Goal: Use online tool/utility: Utilize a website feature to perform a specific function

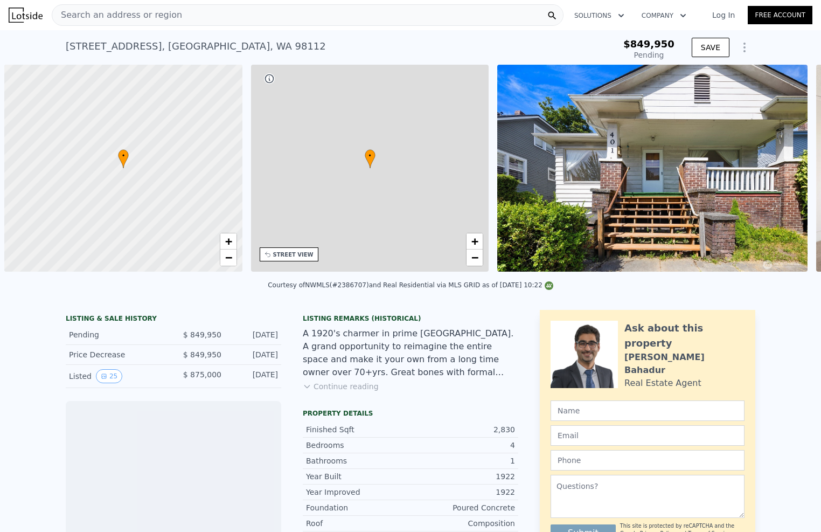
scroll to position [0, 4]
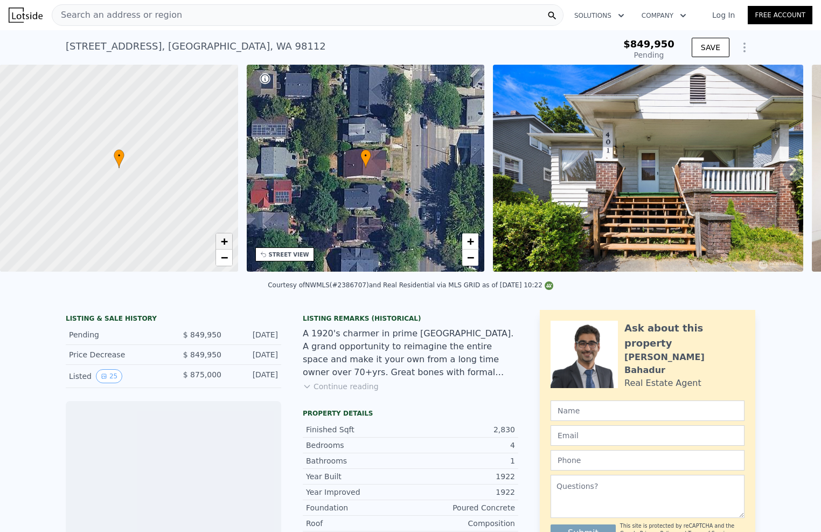
click at [226, 243] on span "+" at bounding box center [223, 240] width 7 height 13
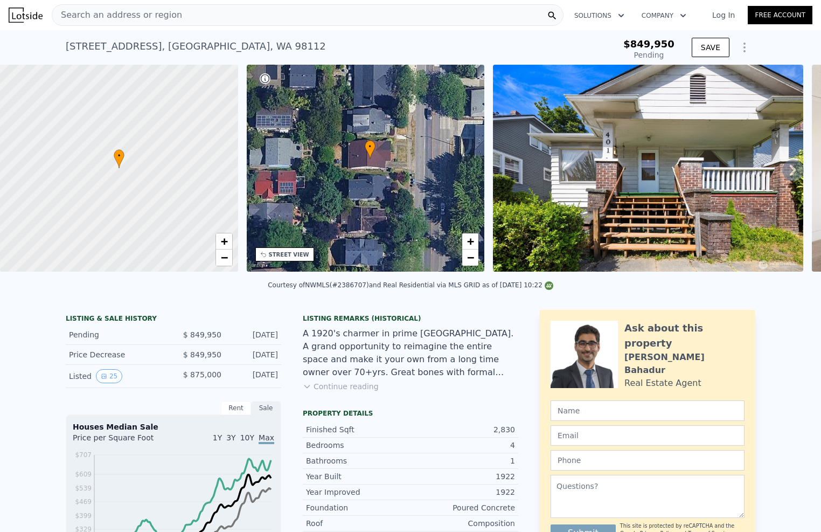
drag, startPoint x: 341, startPoint y: 202, endPoint x: 345, endPoint y: 193, distance: 10.1
click at [345, 193] on div "• + −" at bounding box center [366, 168] width 238 height 207
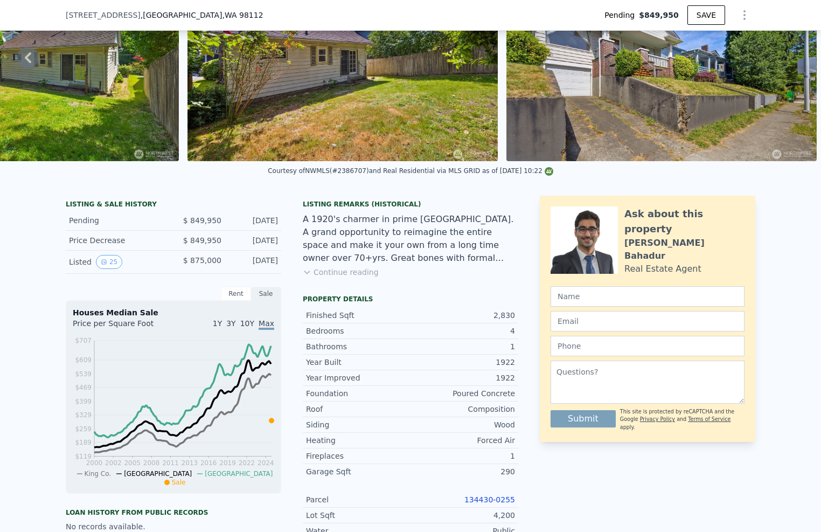
scroll to position [112, 0]
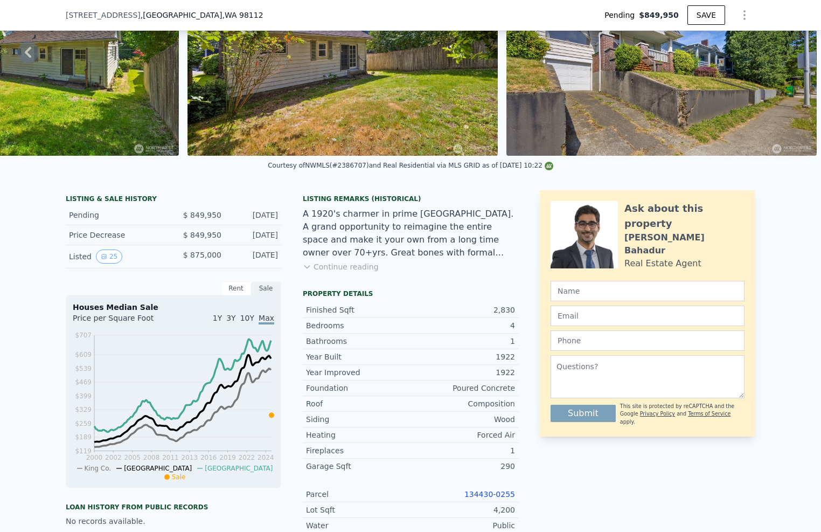
click at [744, 12] on icon "Show Options" at bounding box center [744, 15] width 1 height 9
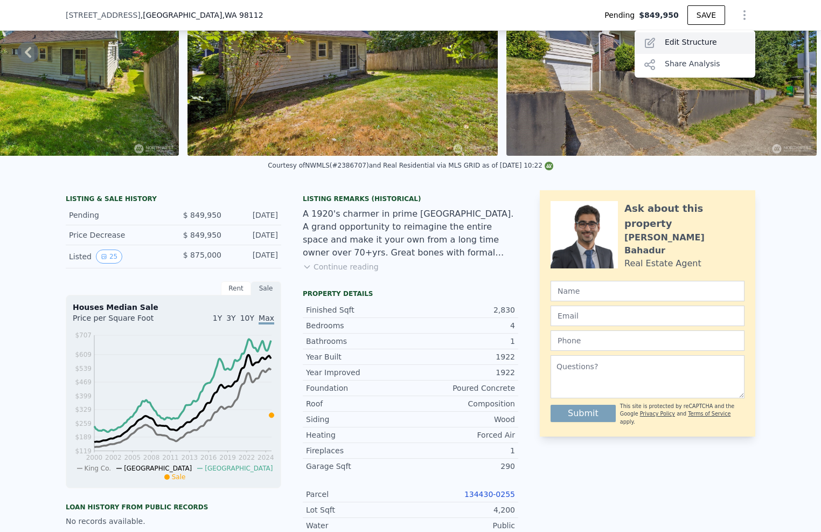
click at [692, 34] on div "Edit Structure" at bounding box center [695, 43] width 121 height 22
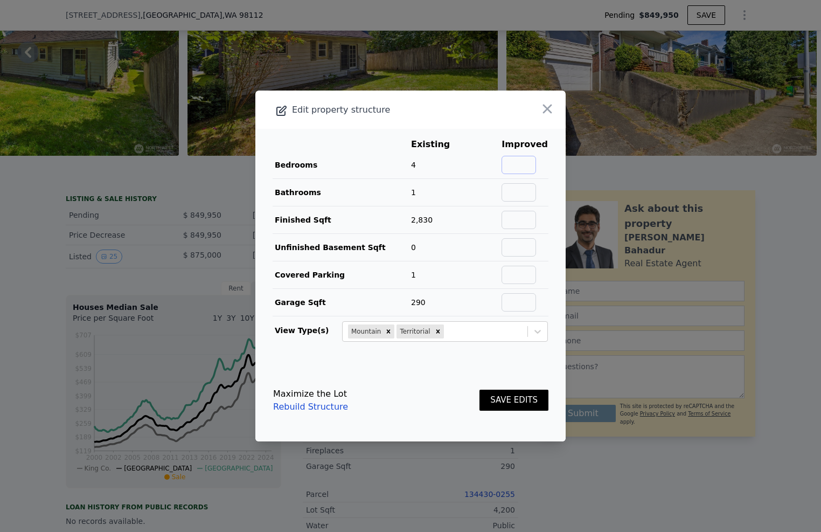
click at [522, 162] on input "text" at bounding box center [518, 165] width 34 height 18
click at [518, 190] on input "text" at bounding box center [518, 192] width 34 height 18
click at [529, 165] on input "43" at bounding box center [518, 165] width 34 height 18
type input "4"
click at [513, 191] on input "text" at bounding box center [518, 192] width 34 height 18
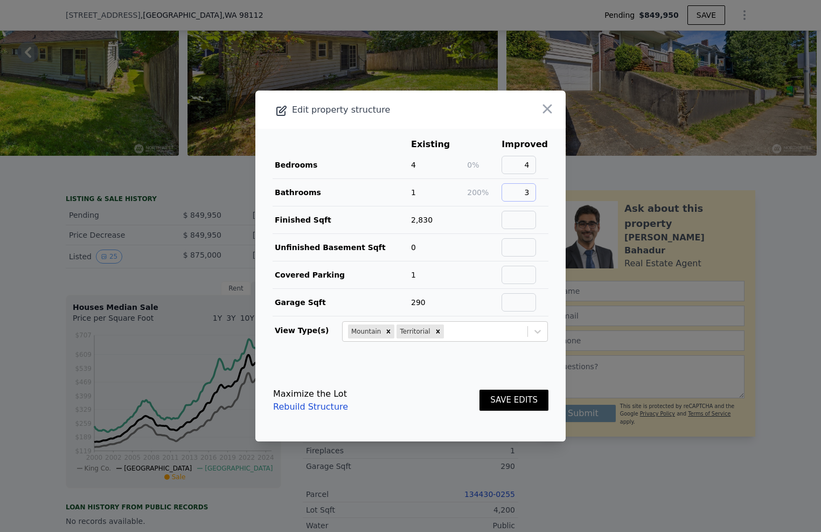
type input "3"
click at [456, 198] on td "1" at bounding box center [438, 192] width 56 height 27
click at [514, 397] on button "SAVE EDITS" at bounding box center [513, 399] width 69 height 21
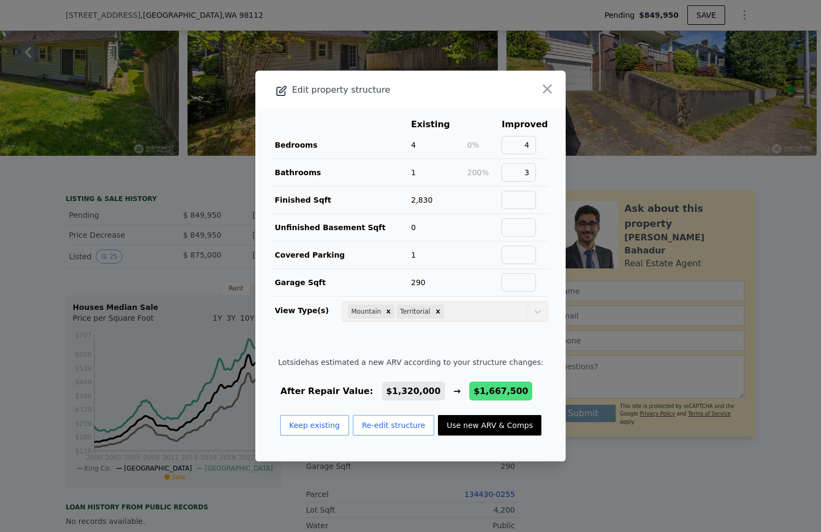
click at [482, 424] on button "Use new ARV & Comps" at bounding box center [489, 425] width 103 height 20
type input "$ 1,667,500"
type input "$ 624,428"
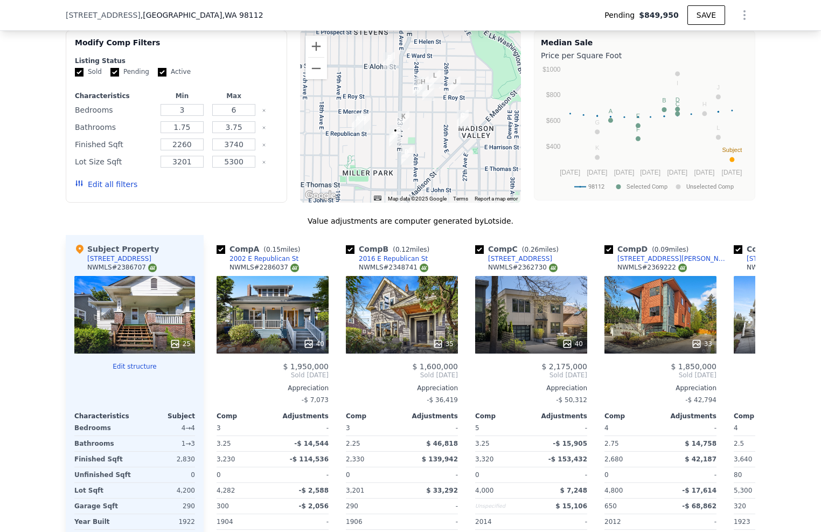
scroll to position [1043, 0]
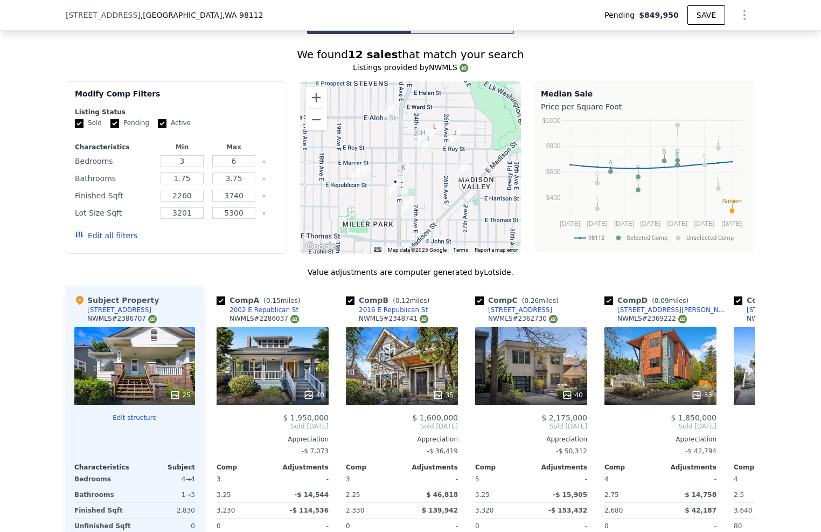
click at [381, 215] on div at bounding box center [410, 167] width 221 height 172
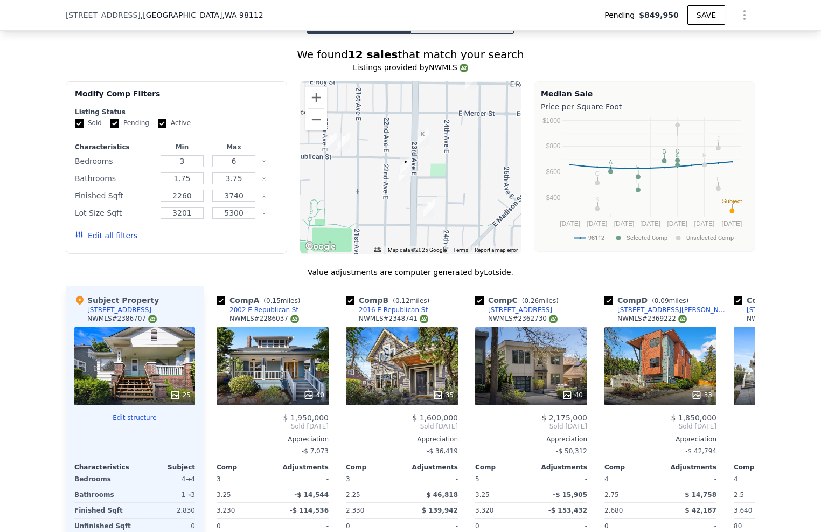
click at [393, 198] on div at bounding box center [410, 167] width 221 height 172
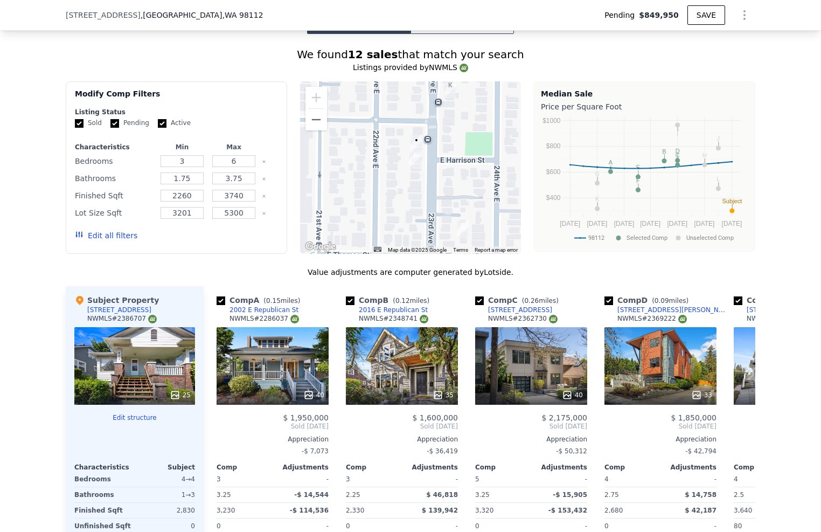
click at [396, 173] on div at bounding box center [410, 167] width 221 height 172
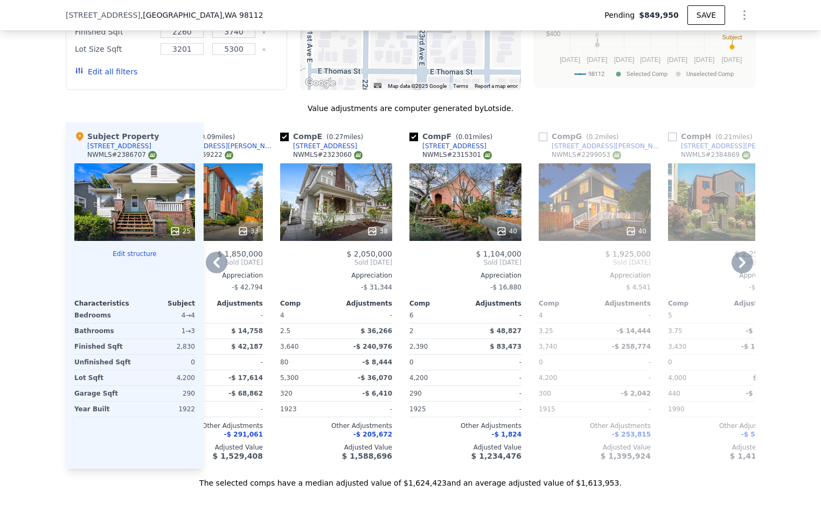
scroll to position [1196, 0]
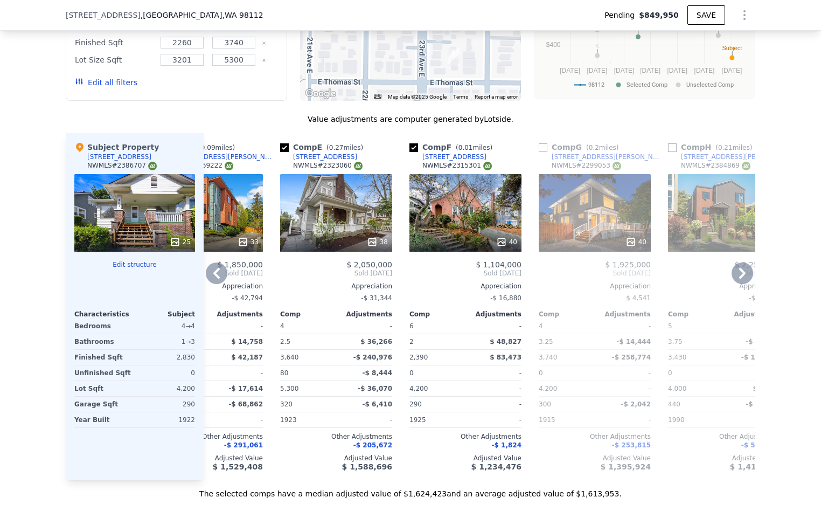
click at [449, 218] on div "40" at bounding box center [465, 213] width 112 height 78
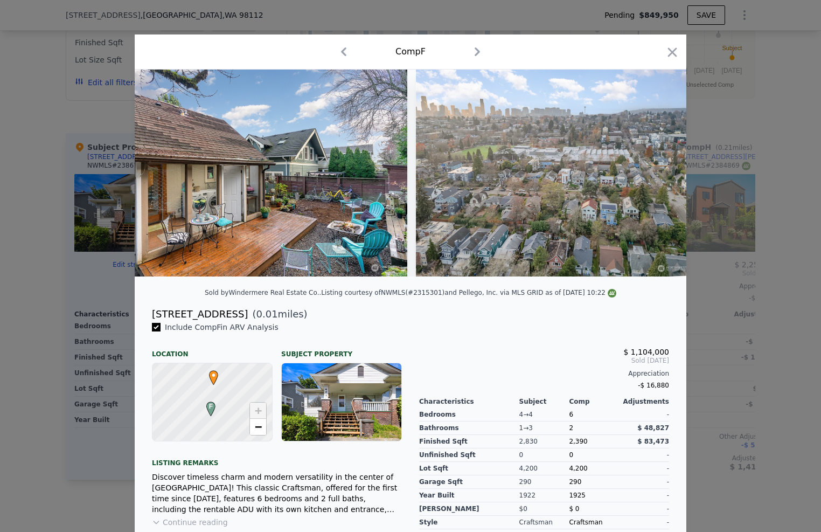
scroll to position [0, 12135]
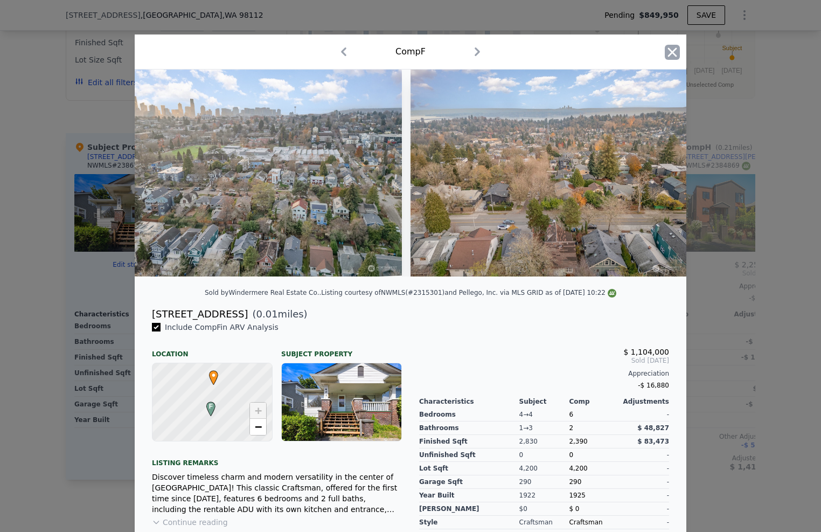
click at [670, 57] on icon "button" at bounding box center [672, 52] width 15 height 15
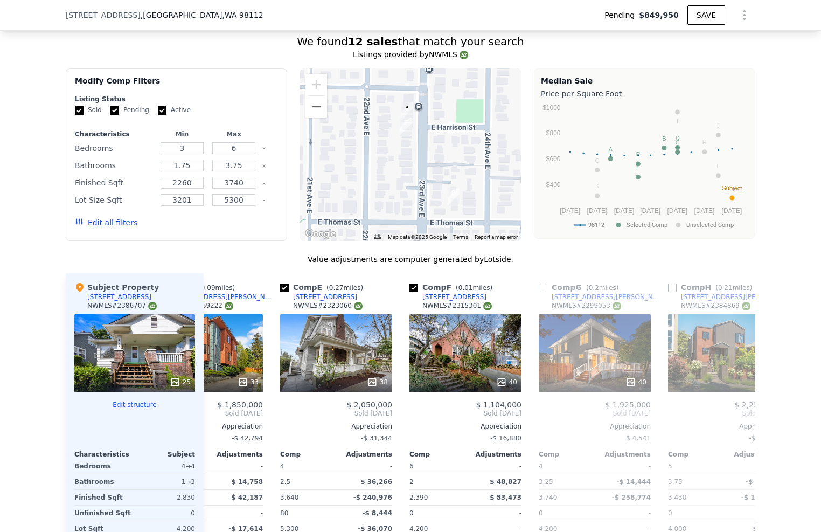
scroll to position [1012, 0]
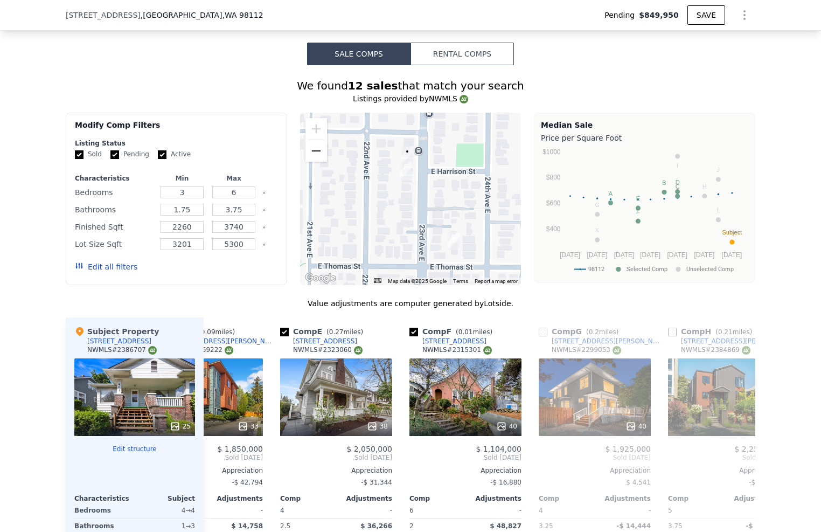
click at [314, 154] on button "Zoom out" at bounding box center [316, 151] width 22 height 22
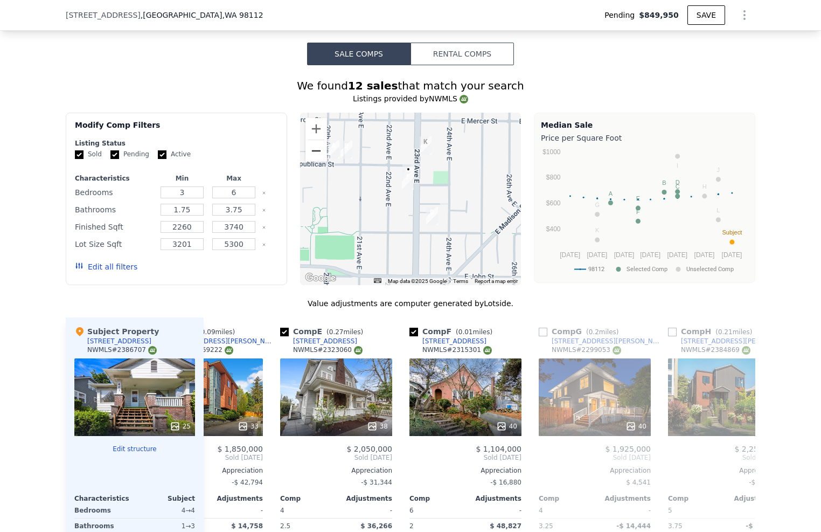
click at [314, 154] on button "Zoom out" at bounding box center [316, 151] width 22 height 22
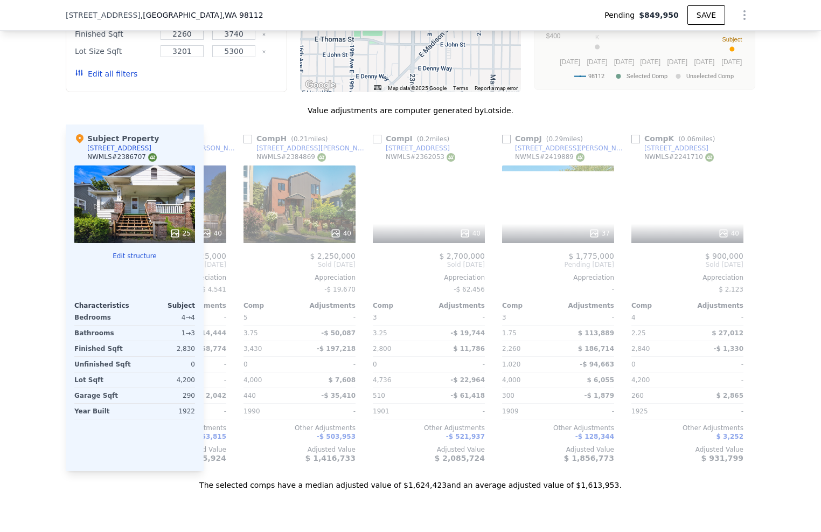
scroll to position [0, 1026]
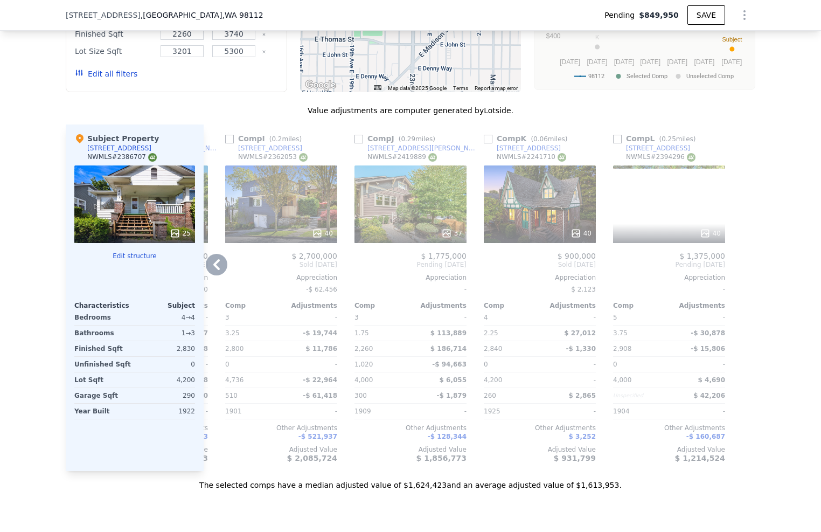
click at [542, 228] on div at bounding box center [540, 233] width 112 height 19
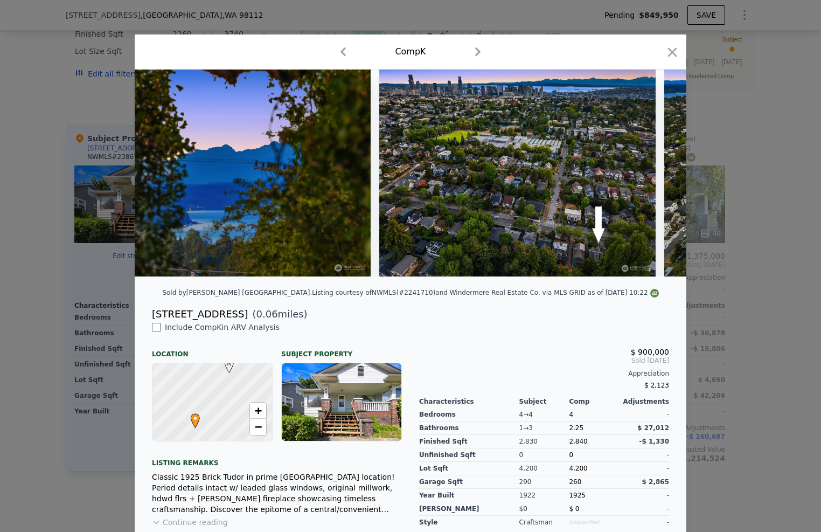
scroll to position [0, 11304]
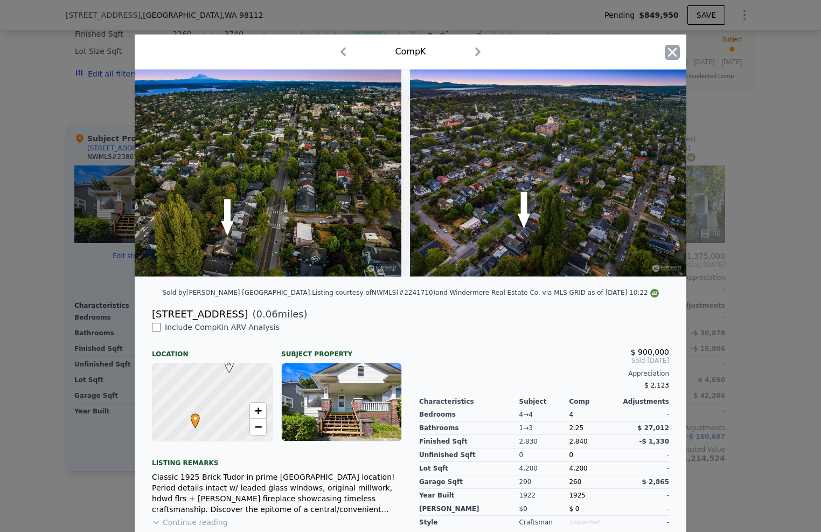
click at [667, 43] on div "Comp K" at bounding box center [410, 51] width 534 height 17
click at [673, 50] on icon "button" at bounding box center [672, 52] width 15 height 15
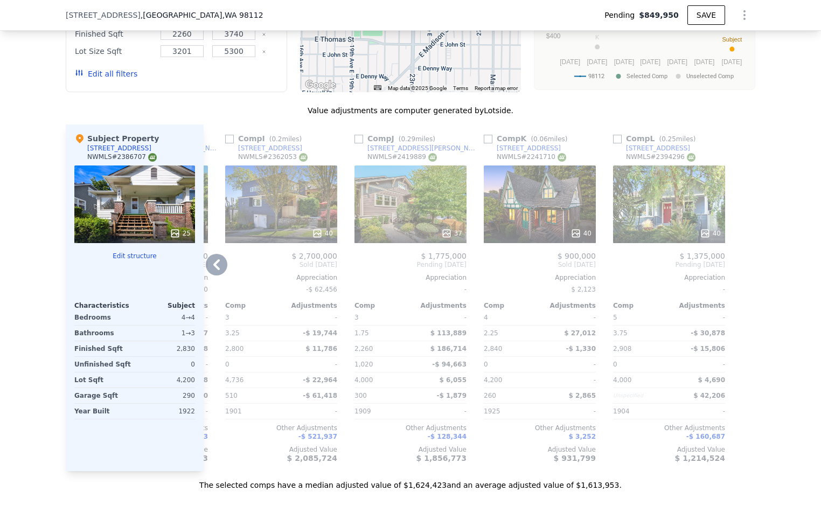
scroll to position [1232, 0]
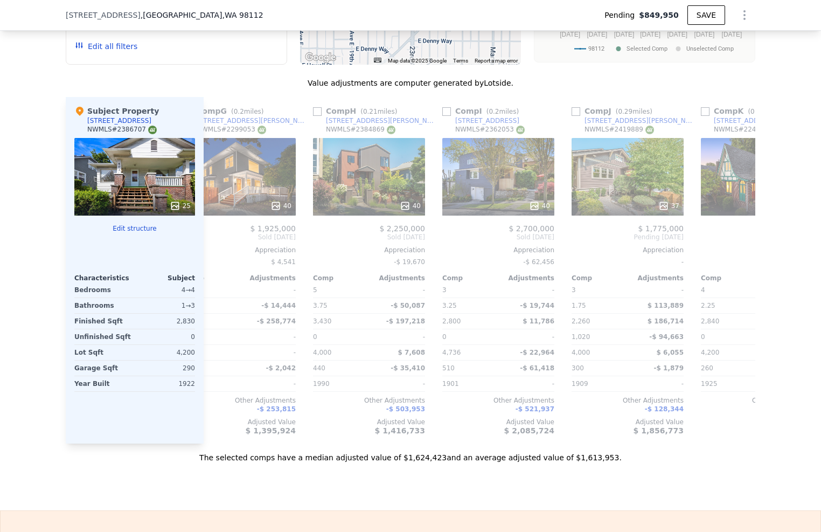
drag, startPoint x: 647, startPoint y: 451, endPoint x: 573, endPoint y: 459, distance: 74.2
click at [573, 459] on div "Value adjustments are computer generated by Lotside . Subject Property [STREET_…" at bounding box center [410, 270] width 689 height 385
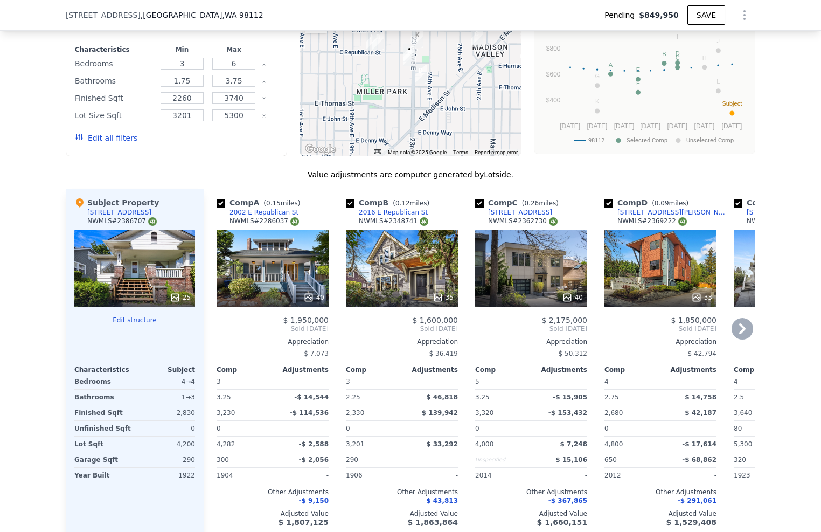
scroll to position [1153, 0]
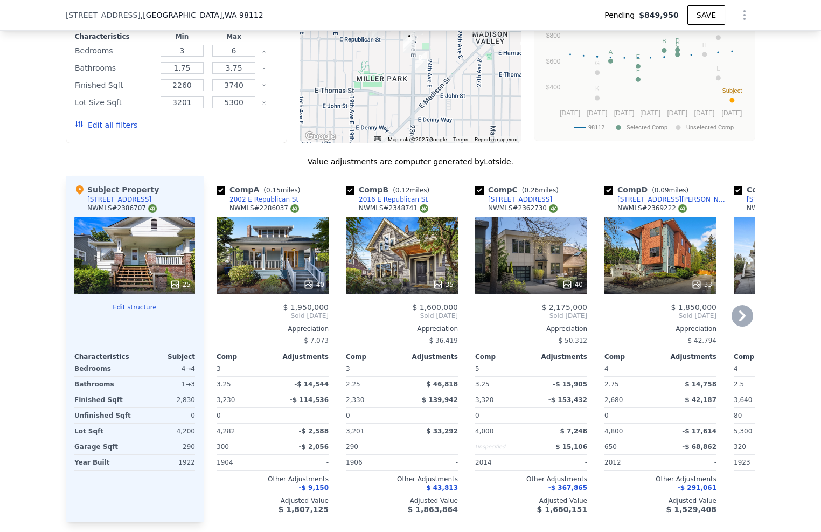
click at [375, 269] on div "35" at bounding box center [402, 256] width 112 height 78
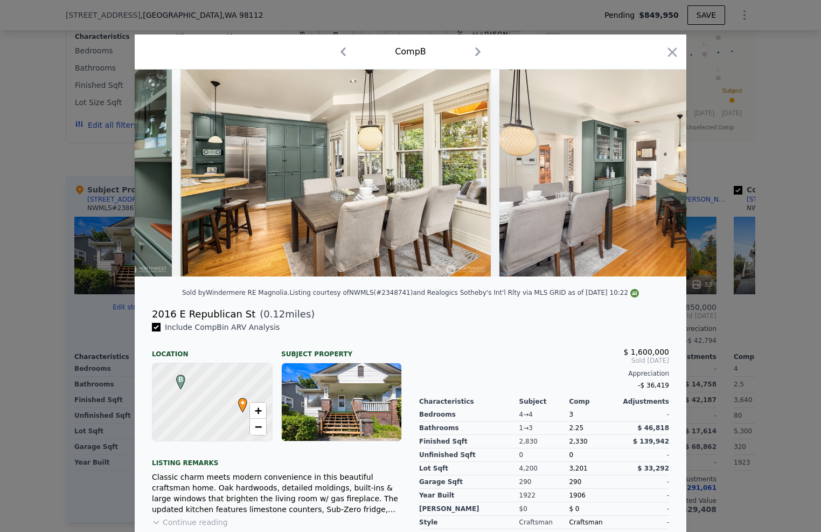
scroll to position [0, 3504]
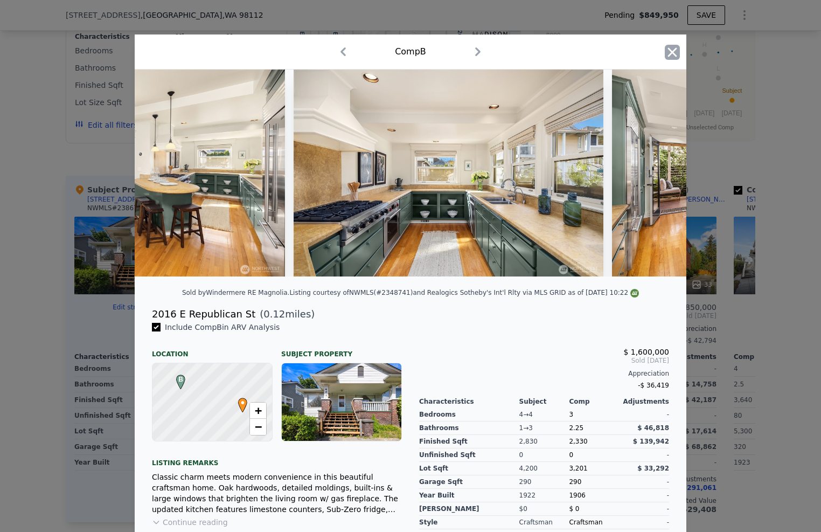
click at [673, 54] on icon "button" at bounding box center [672, 52] width 15 height 15
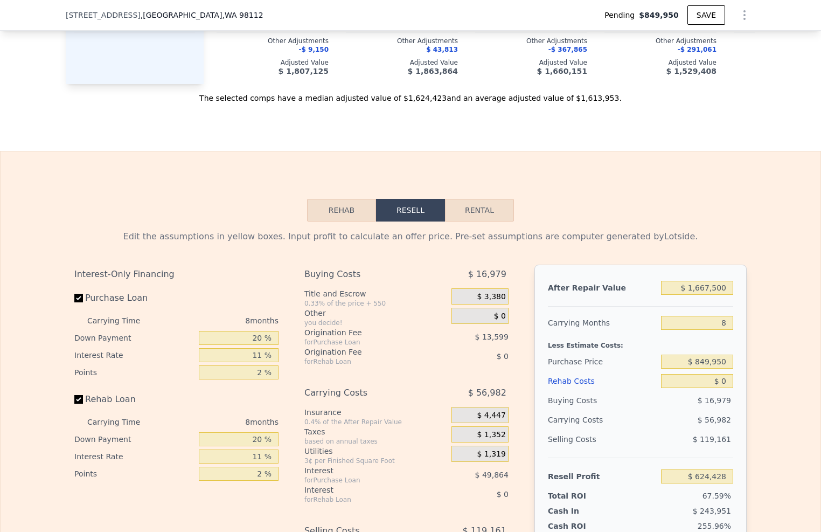
scroll to position [1597, 0]
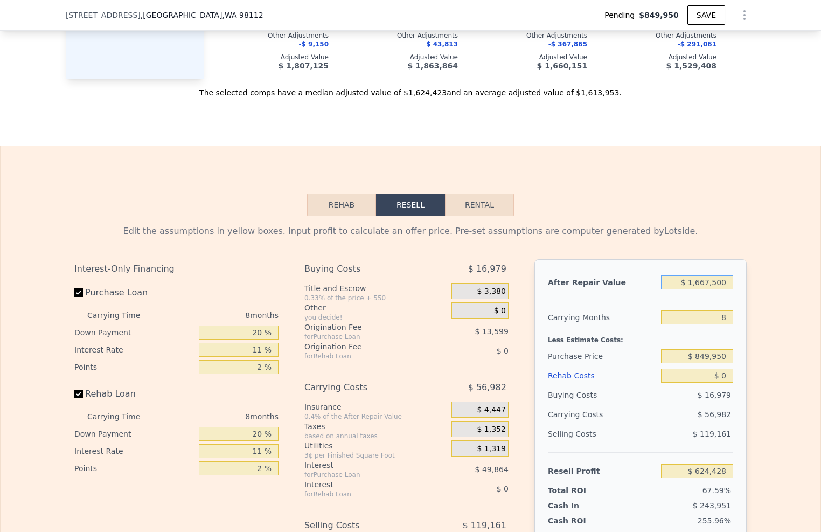
click at [708, 289] on input "$ 1,667,500" at bounding box center [697, 282] width 72 height 14
type input "$ 1"
type input "-$ 920,013"
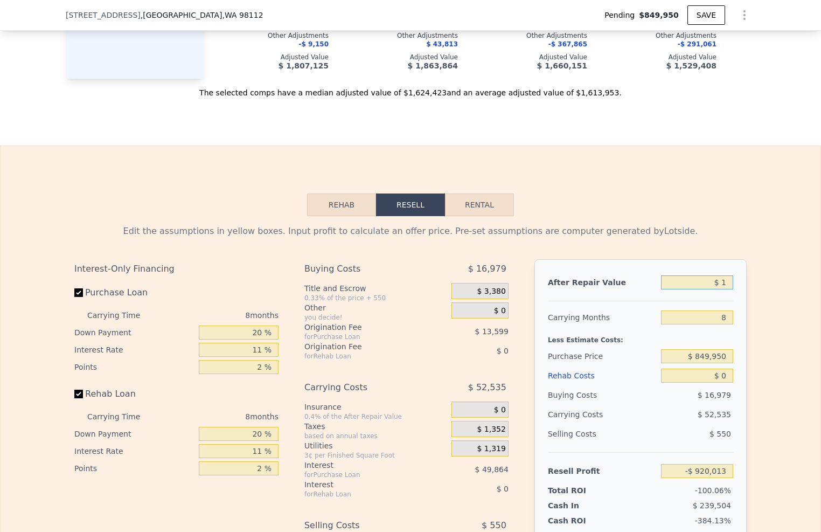
type input "$ 13"
type input "-$ 920,001"
type input "$ 135"
type input "-$ 919,887"
type input "$ 1,350"
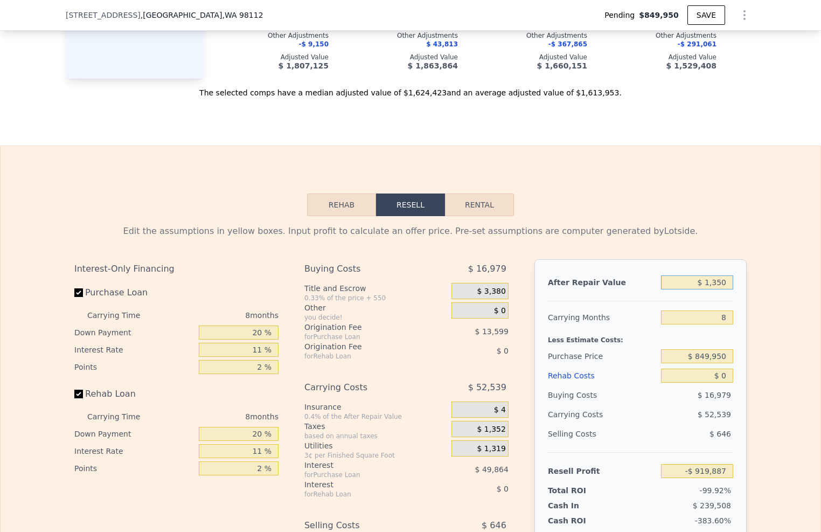
type input "-$ 918,764"
type input "$ 13,500"
type input "-$ 907,511"
type input "$ 135,000"
type input "-$ 794,977"
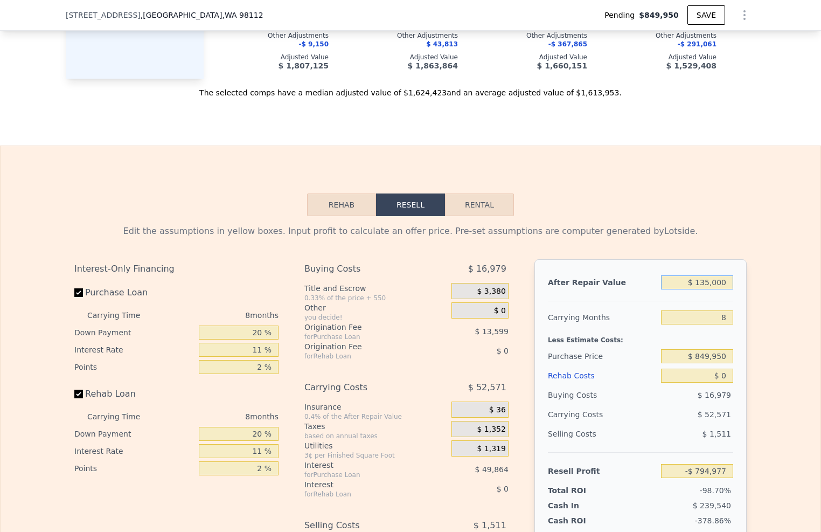
type input "$ 1,350,000"
type input "$ 330,360"
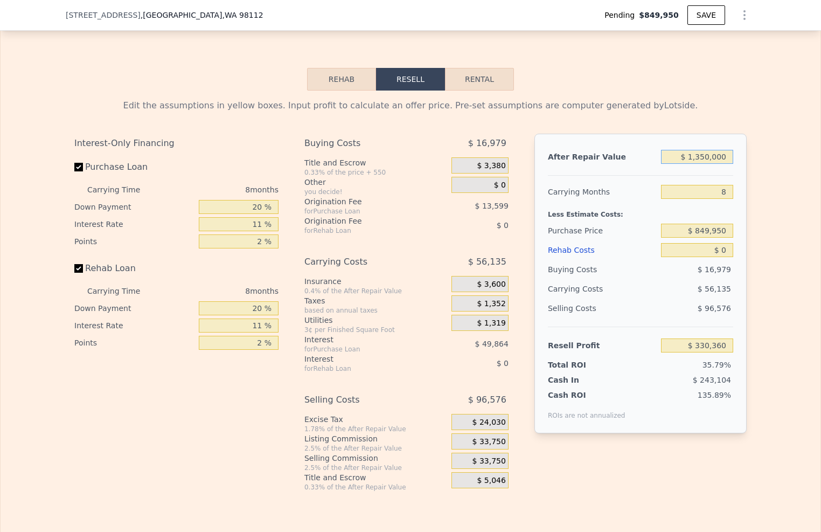
type input "$ 1,350,000"
click at [728, 199] on input "8" at bounding box center [697, 192] width 72 height 14
type input "12"
type input "$ 302,292"
type input "12"
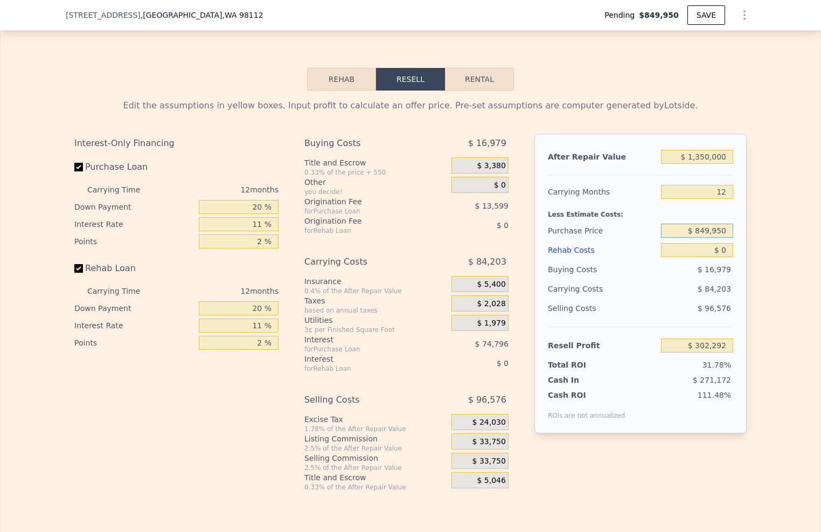
click at [719, 235] on input "$ 849,950" at bounding box center [697, 231] width 72 height 14
type input "$ 835,000"
click at [714, 250] on div "$ 0" at bounding box center [697, 249] width 72 height 19
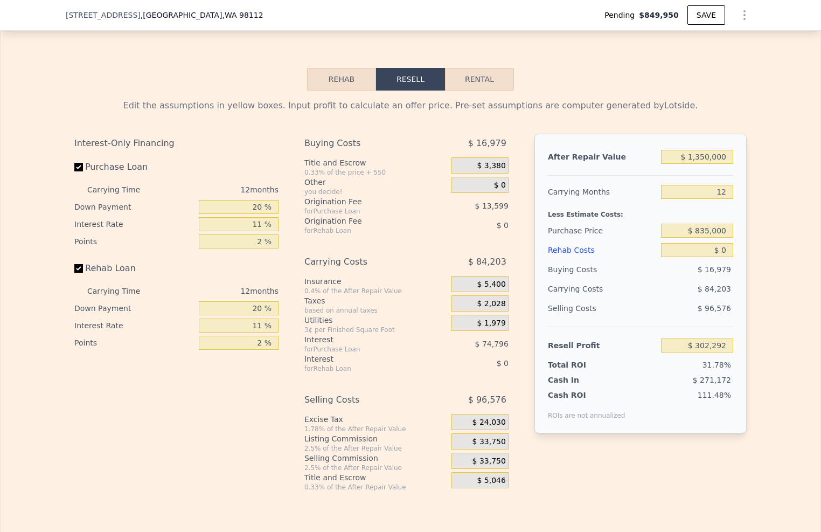
type input "$ 318,850"
click at [723, 257] on input "$ 0" at bounding box center [697, 250] width 72 height 14
type input "$ 30"
type input "$ 318,820"
type input "$ 300"
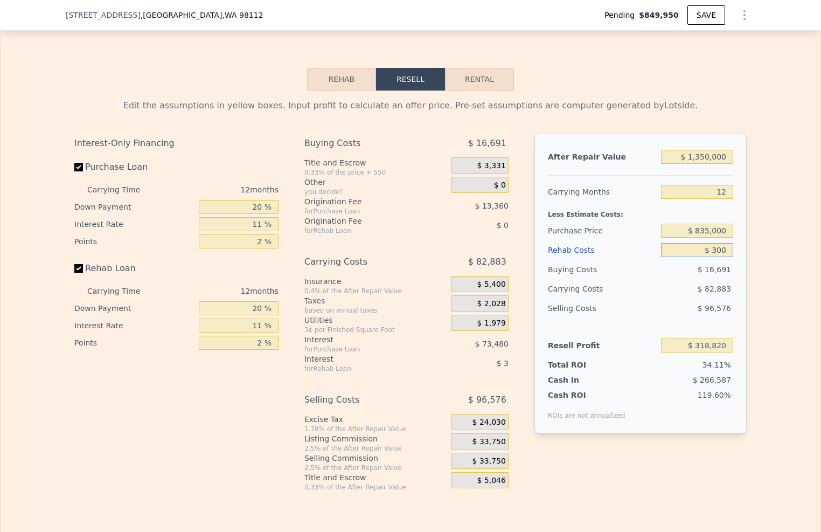
type input "$ 318,521"
type input "$ 3,000"
type input "$ 315,538"
type input "$ 30,000"
type input "$ 285,730"
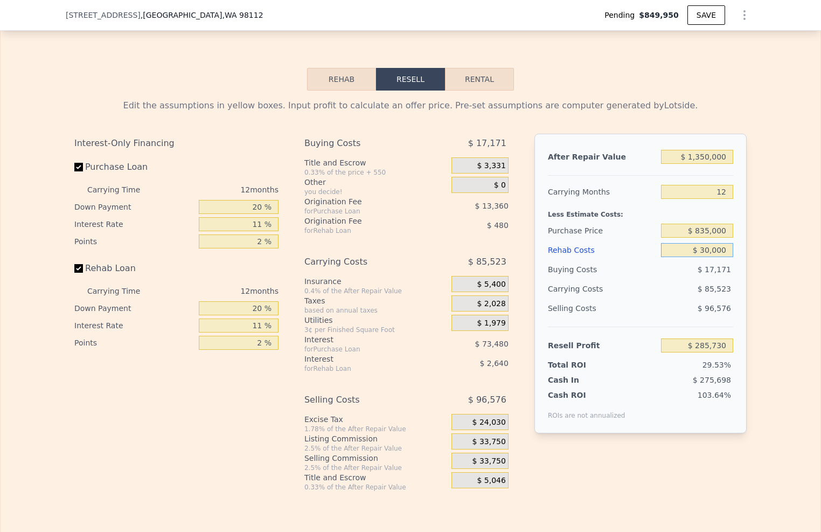
type input "$ 300,000"
type input "-$ 12,350"
type input "$ 300,000"
click at [757, 256] on div "Edit the assumptions in yellow boxes. Input profit to calculate an offer price.…" at bounding box center [411, 290] width 820 height 401
click at [263, 231] on input "11 %" at bounding box center [239, 224] width 80 height 14
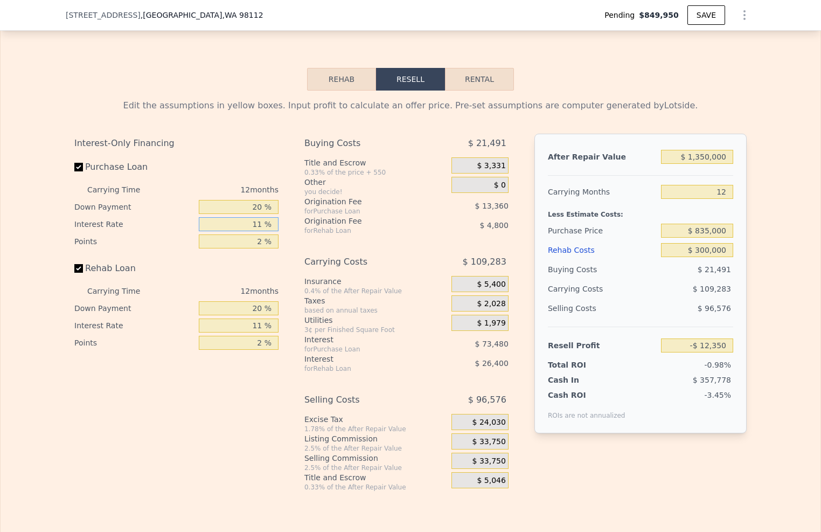
type input "1 %"
type input "$ 54,442"
type input "10 %"
type input "-$ 5,678"
type input "10 %"
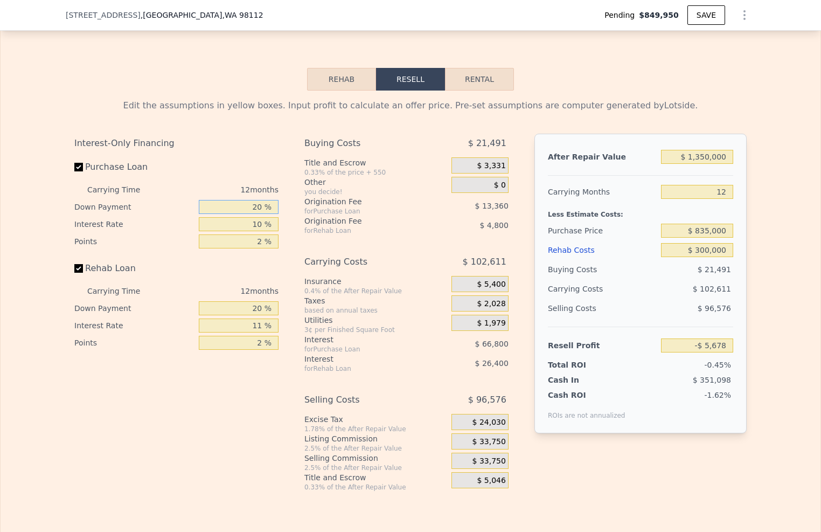
click at [259, 213] on input "20 %" at bounding box center [239, 207] width 80 height 14
type input "2 %"
type input "-$ 23,708"
type input "10 %"
type input "-$ 15,700"
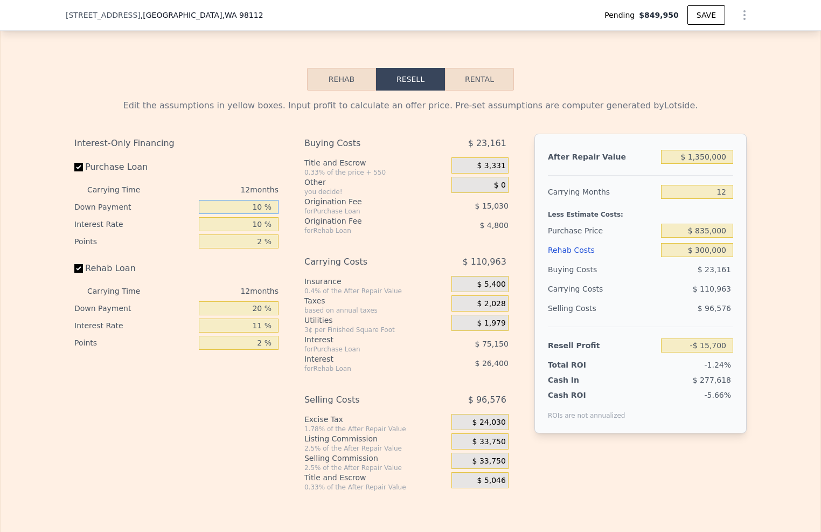
type input "10 %"
click at [260, 248] on input "2 %" at bounding box center [239, 241] width 80 height 14
type input "1 %"
type input "-$ 8,185"
type input "1 %"
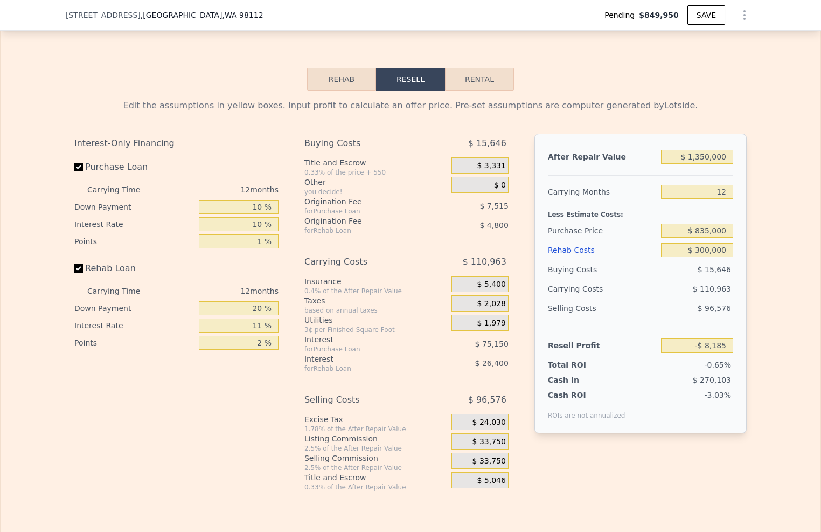
click at [487, 466] on span "$ 33,750" at bounding box center [488, 461] width 33 height 10
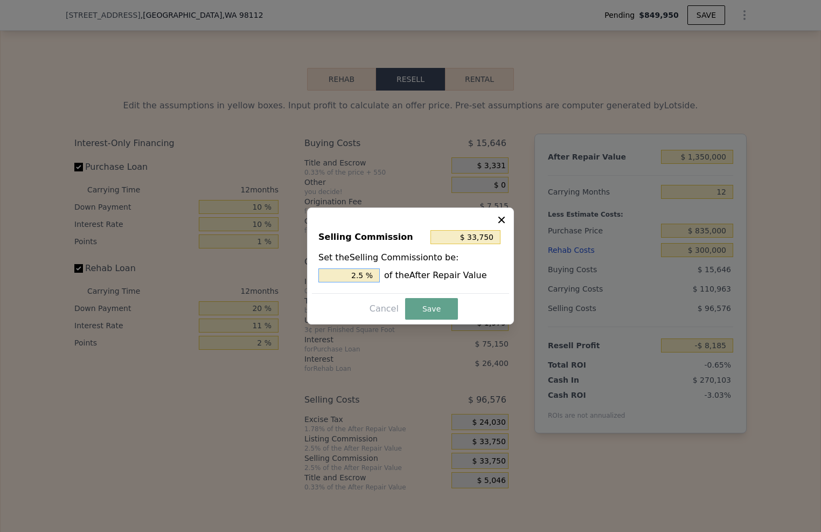
click at [357, 273] on input "2.5 %" at bounding box center [348, 275] width 61 height 14
type input "$ 6,750"
type input ".5 %"
type input "$ 20,250"
type input "1.5 %"
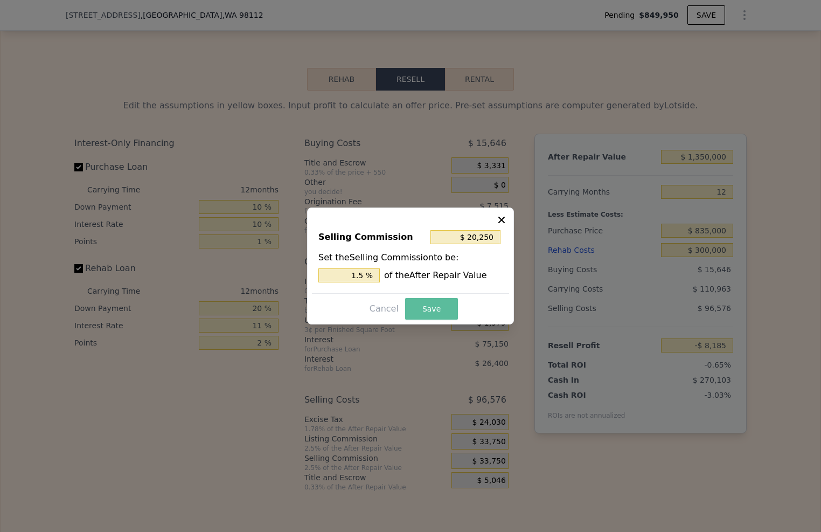
click at [424, 304] on button "Save" at bounding box center [431, 309] width 53 height 22
type input "$ 5,315"
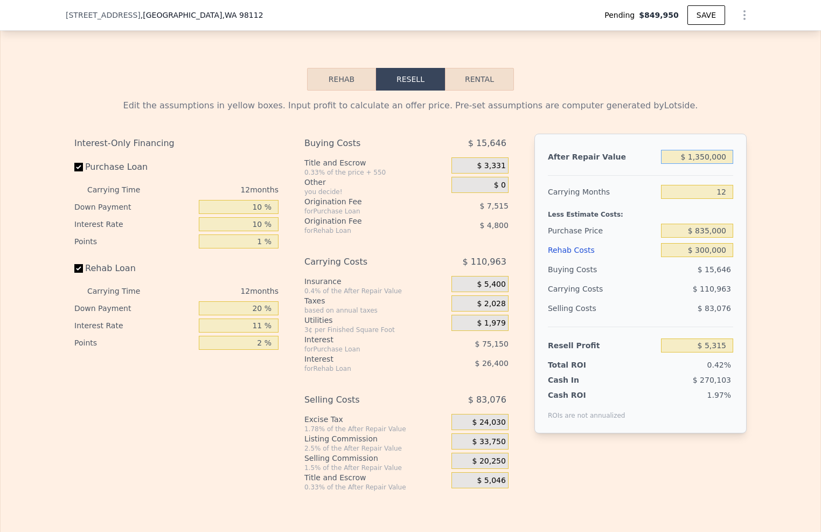
click at [698, 164] on input "$ 1,350,000" at bounding box center [697, 157] width 72 height 14
type input "$ 1"
type input "-$ 1,256,758"
type input "$ 14"
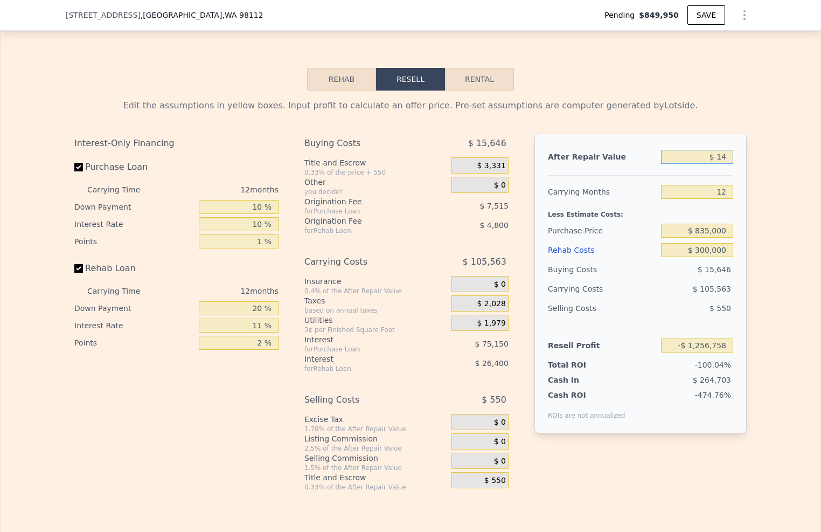
type input "-$ 1,256,745"
type input "$ 140"
type input "-$ 1,256,628"
type input "$ 14"
type input "-$ 1,256,745"
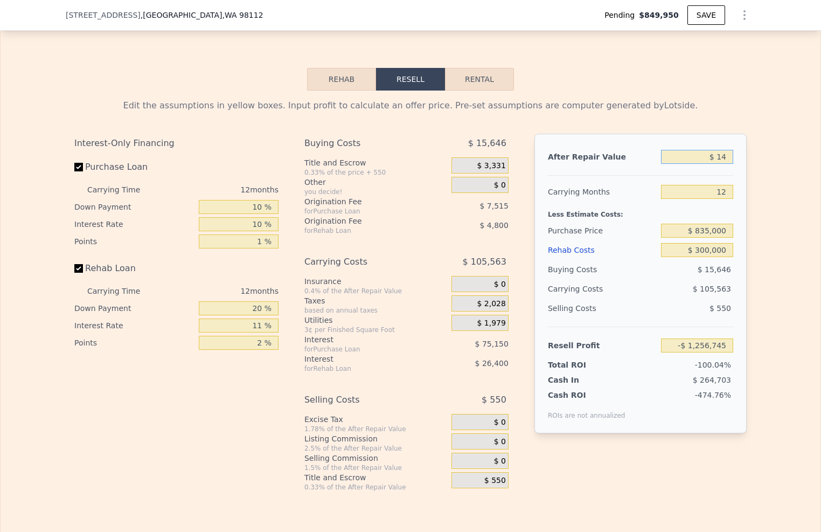
type input "$ 145"
type input "-$ 1,256,624"
type input "$ 1,450"
type input "-$ 1,255,404"
type input "$ 14,500"
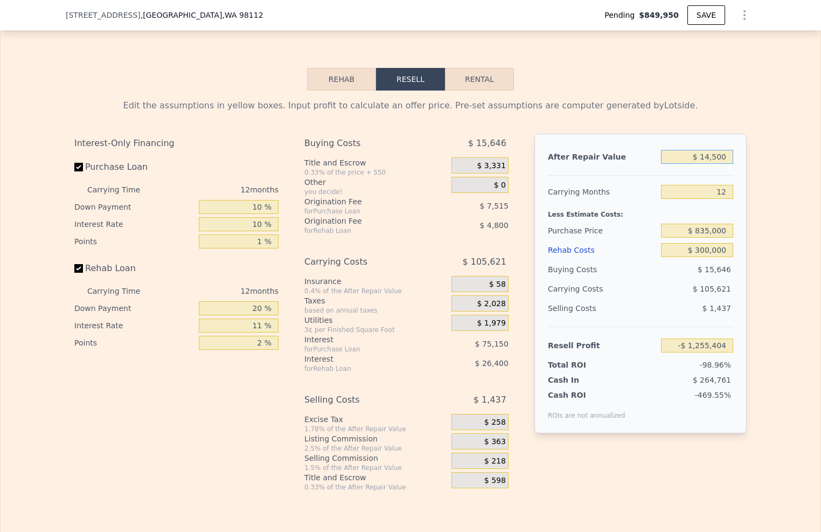
type input "-$ 1,243,204"
type input "$ 145,000"
type input "-$ 1,121,203"
type input "$ 1,450,000"
type input "$ 98,802"
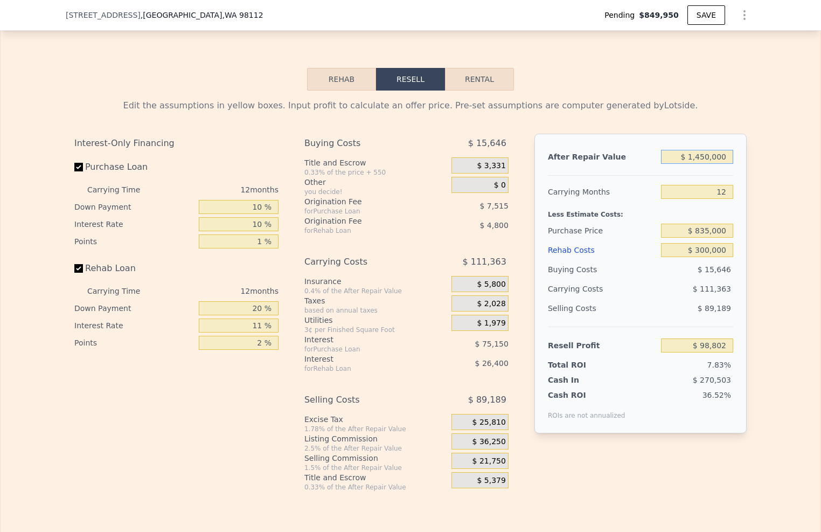
type input "$ 145,000"
type input "-$ 1,121,203"
type input "$ 14,500"
type input "-$ 1,243,204"
type input "$ 1,450"
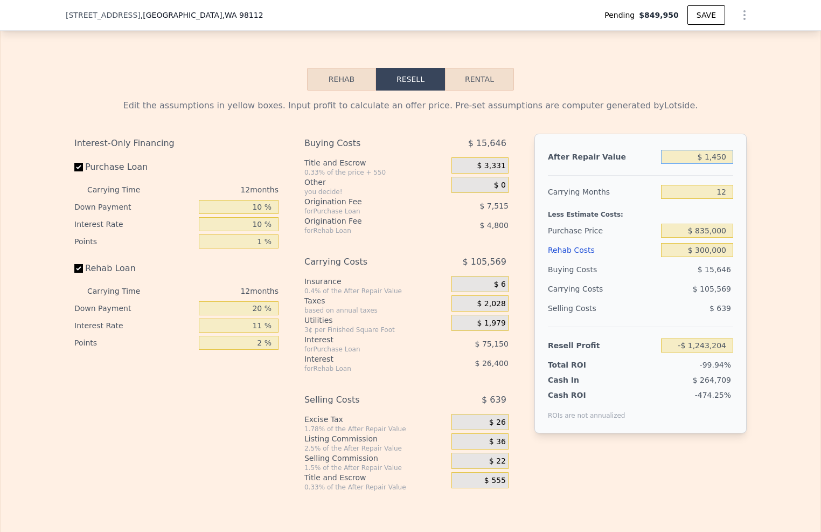
type input "-$ 1,255,404"
type input "$ 145"
type input "-$ 1,256,624"
type input "$ 14"
type input "-$ 1,256,745"
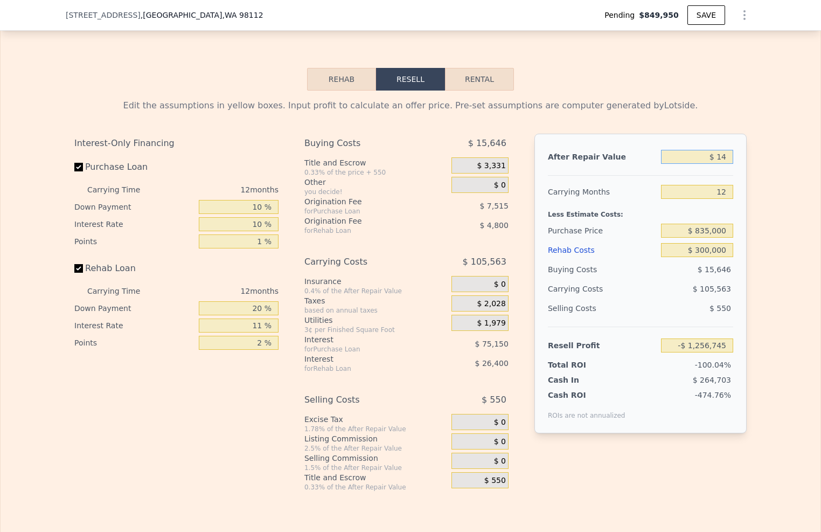
type input "$ 140"
type input "-$ 1,256,628"
type input "$ 1,400"
type input "-$ 1,255,451"
type input "$ 14,000"
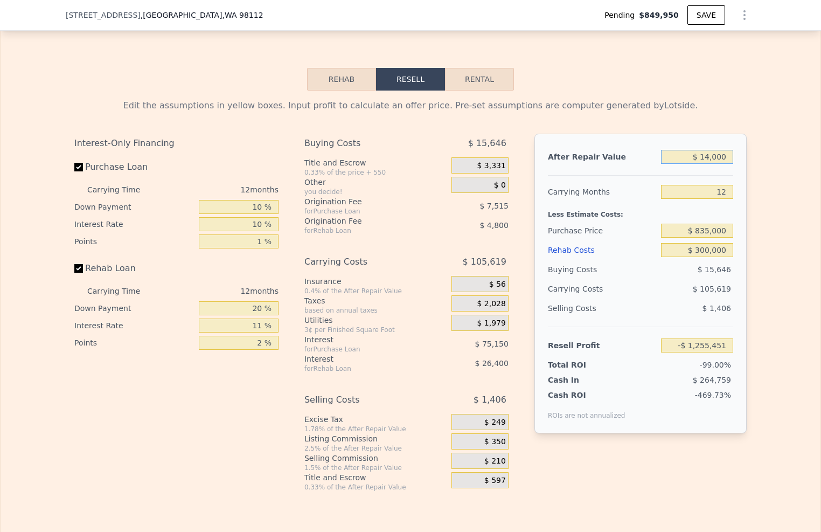
type input "-$ 1,243,671"
type input "$ 140,000"
type input "-$ 1,125,877"
type input "$ 1,400,000"
type input "$ 52,059"
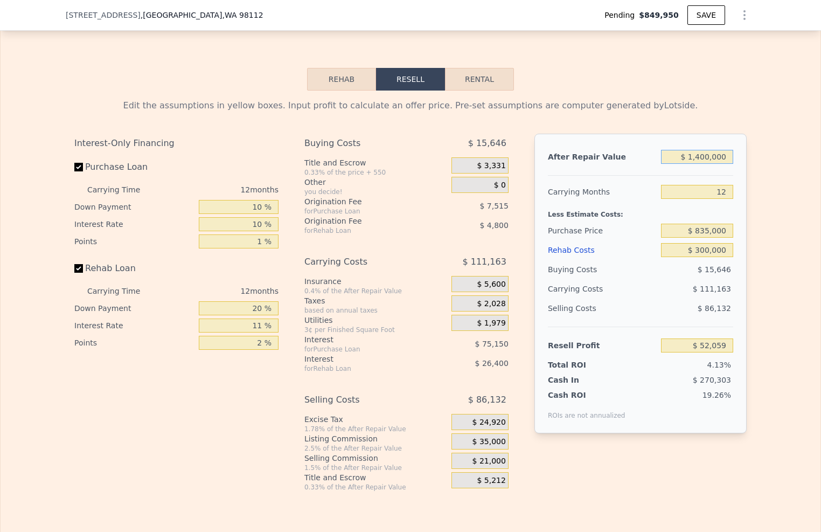
type input "$ 1,400,000"
click at [738, 238] on div "After Repair Value $ 1,400,000 Carrying Months 12 Less Estimate Costs: Purchase…" at bounding box center [640, 283] width 212 height 299
